Goal: Check status: Check status

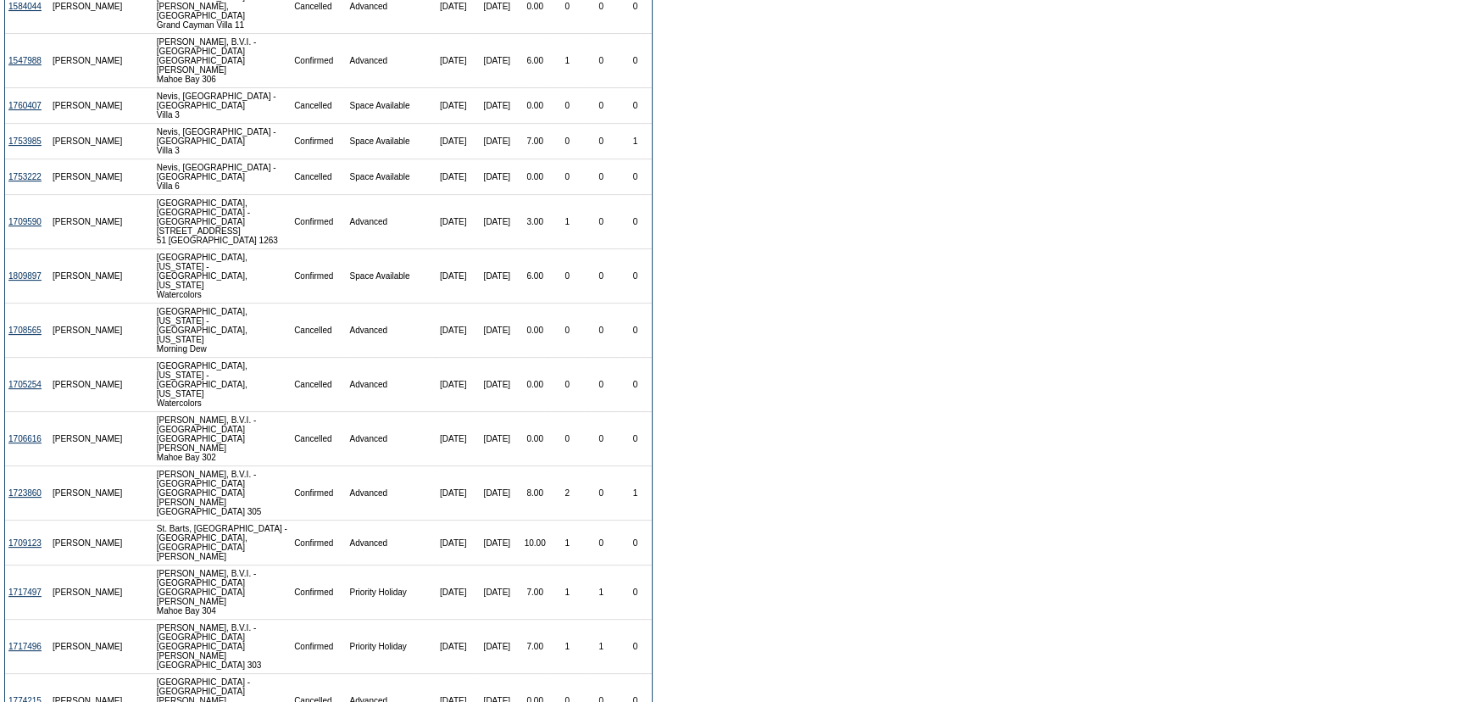
scroll to position [574, 0]
click at [16, 586] on link "1717497" at bounding box center [24, 590] width 33 height 9
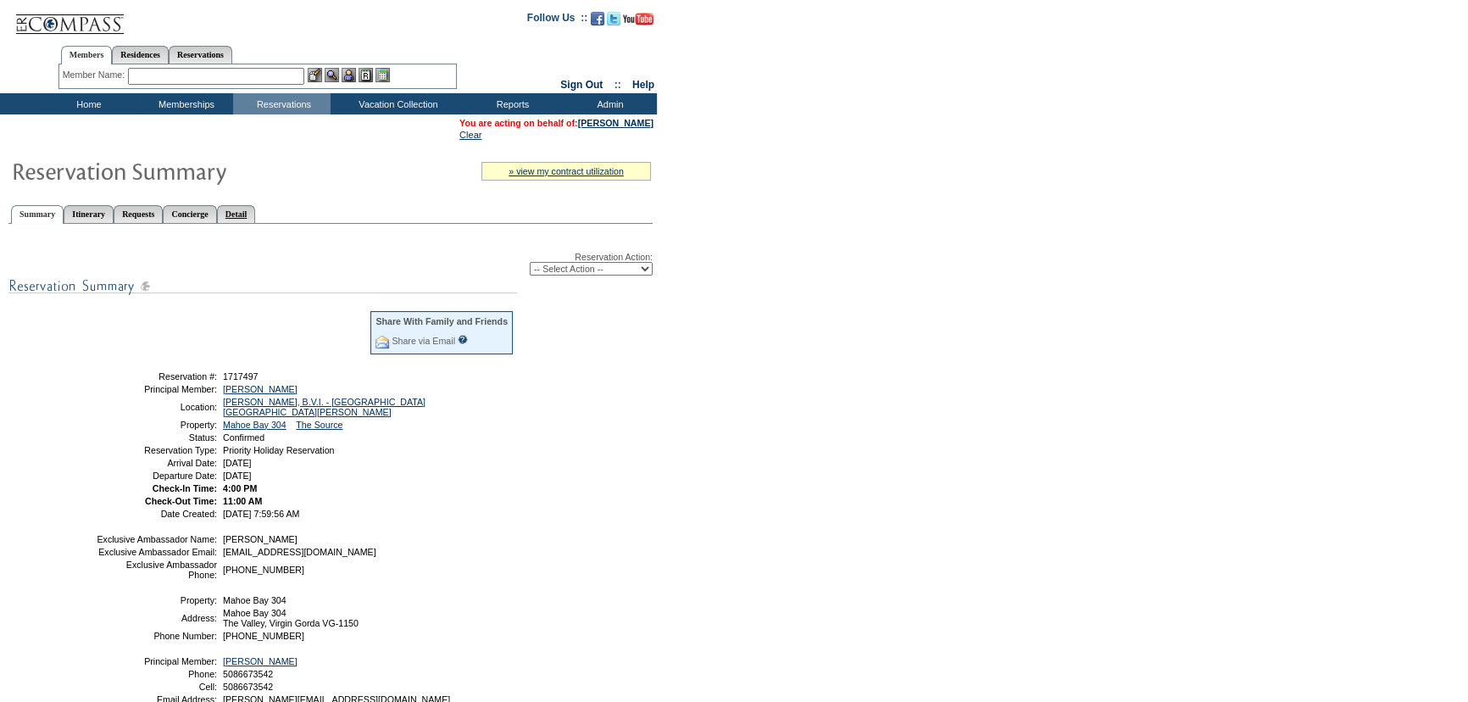
click at [256, 214] on link "Detail" at bounding box center [236, 214] width 39 height 18
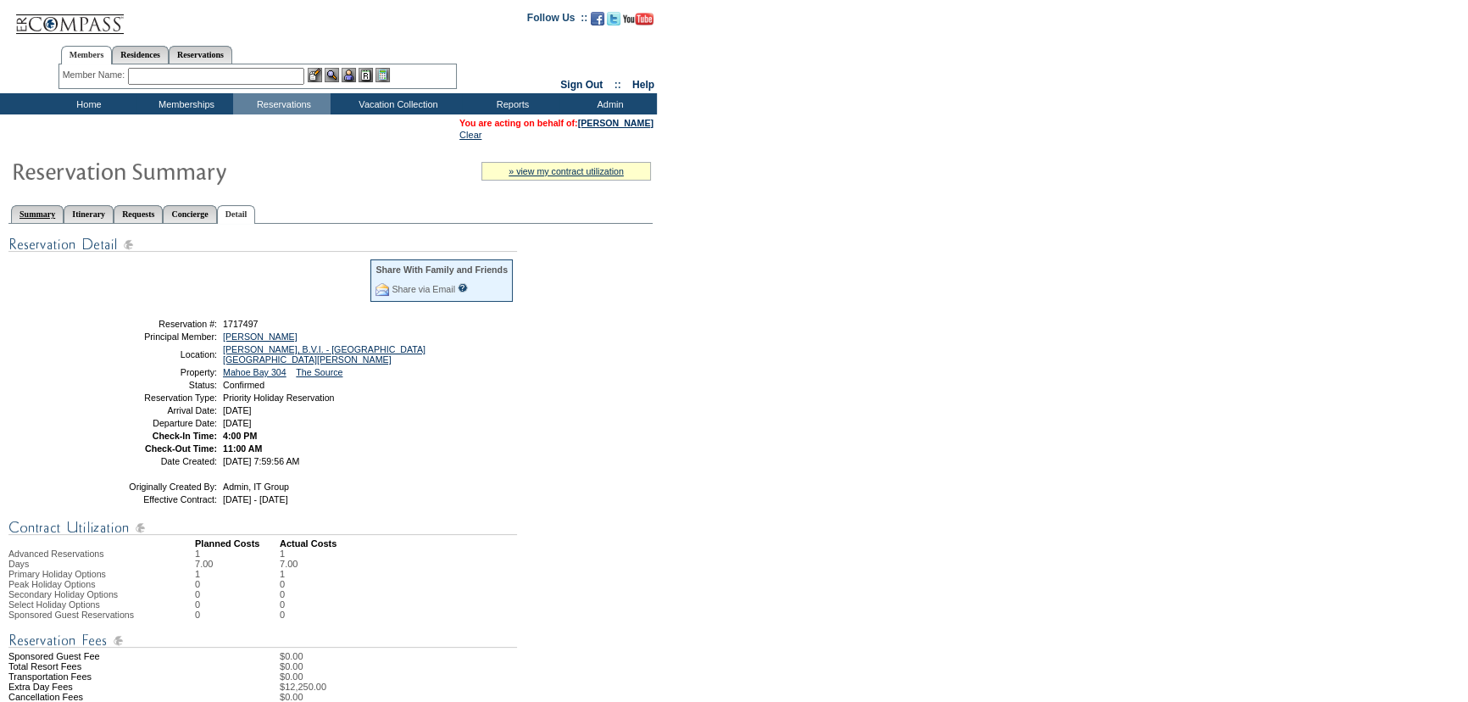
click at [37, 216] on link "Summary" at bounding box center [37, 214] width 53 height 18
